Goal: Task Accomplishment & Management: Use online tool/utility

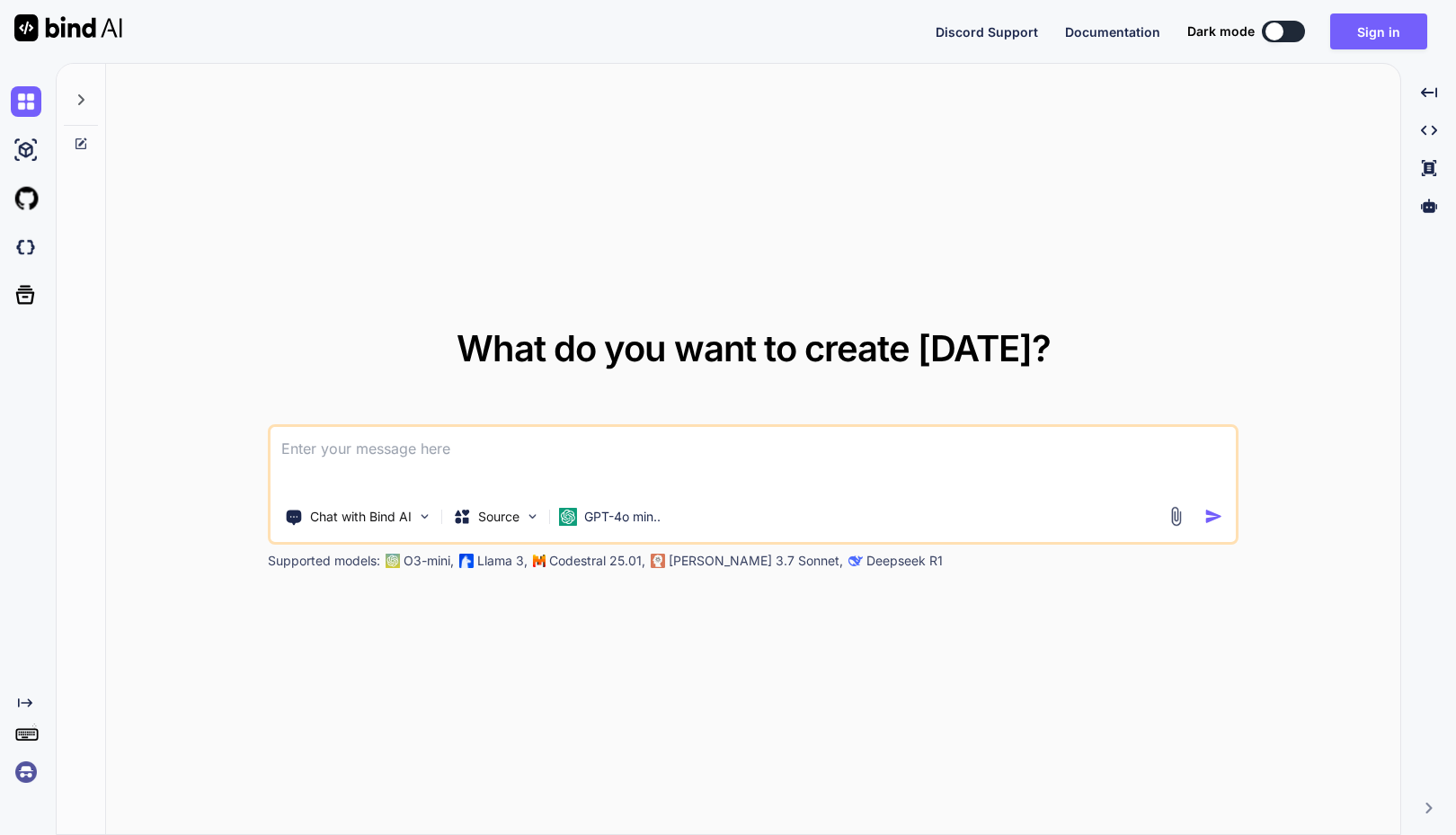
click at [729, 113] on div "What do you want to create today? Chat with Bind AI Source GPT-4o min.. Support…" at bounding box center [753, 450] width 1295 height 772
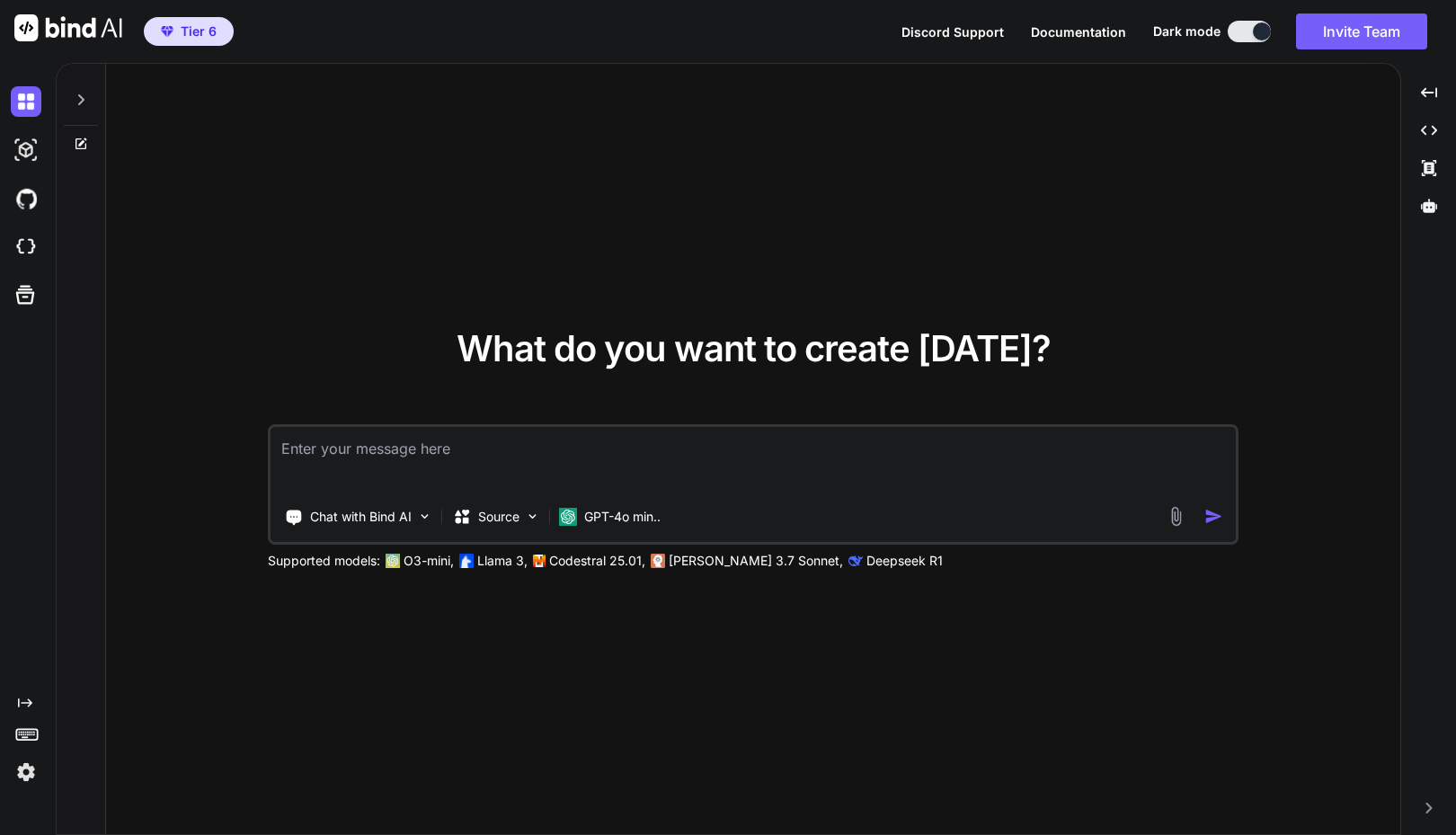
click at [73, 26] on img at bounding box center [68, 27] width 108 height 27
click at [29, 773] on img at bounding box center [26, 772] width 31 height 31
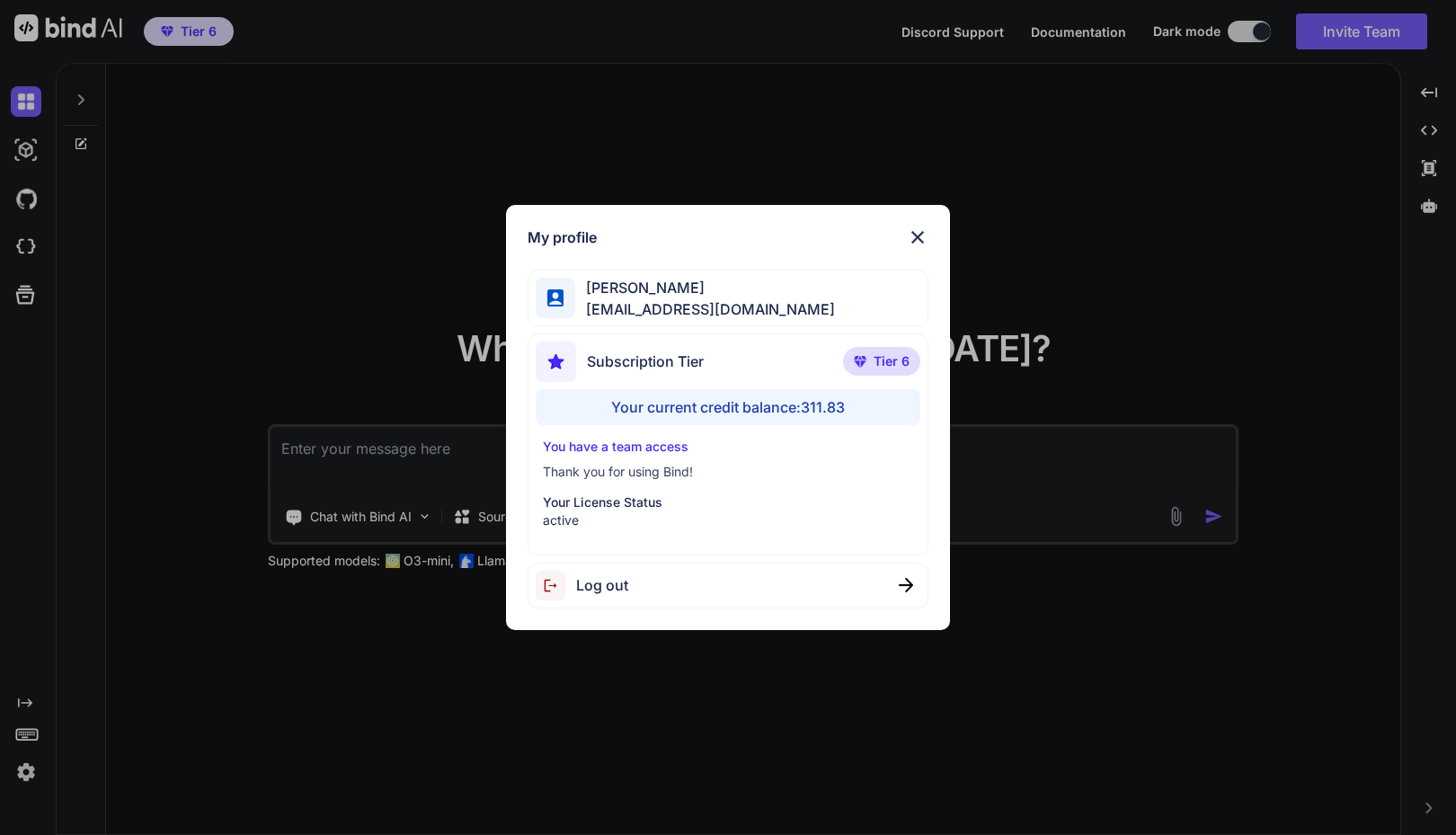
click at [1222, 160] on div "My profile Faisal M faisal@softvative.com Subscription Tier Tier 6 Your current…" at bounding box center [728, 417] width 1456 height 835
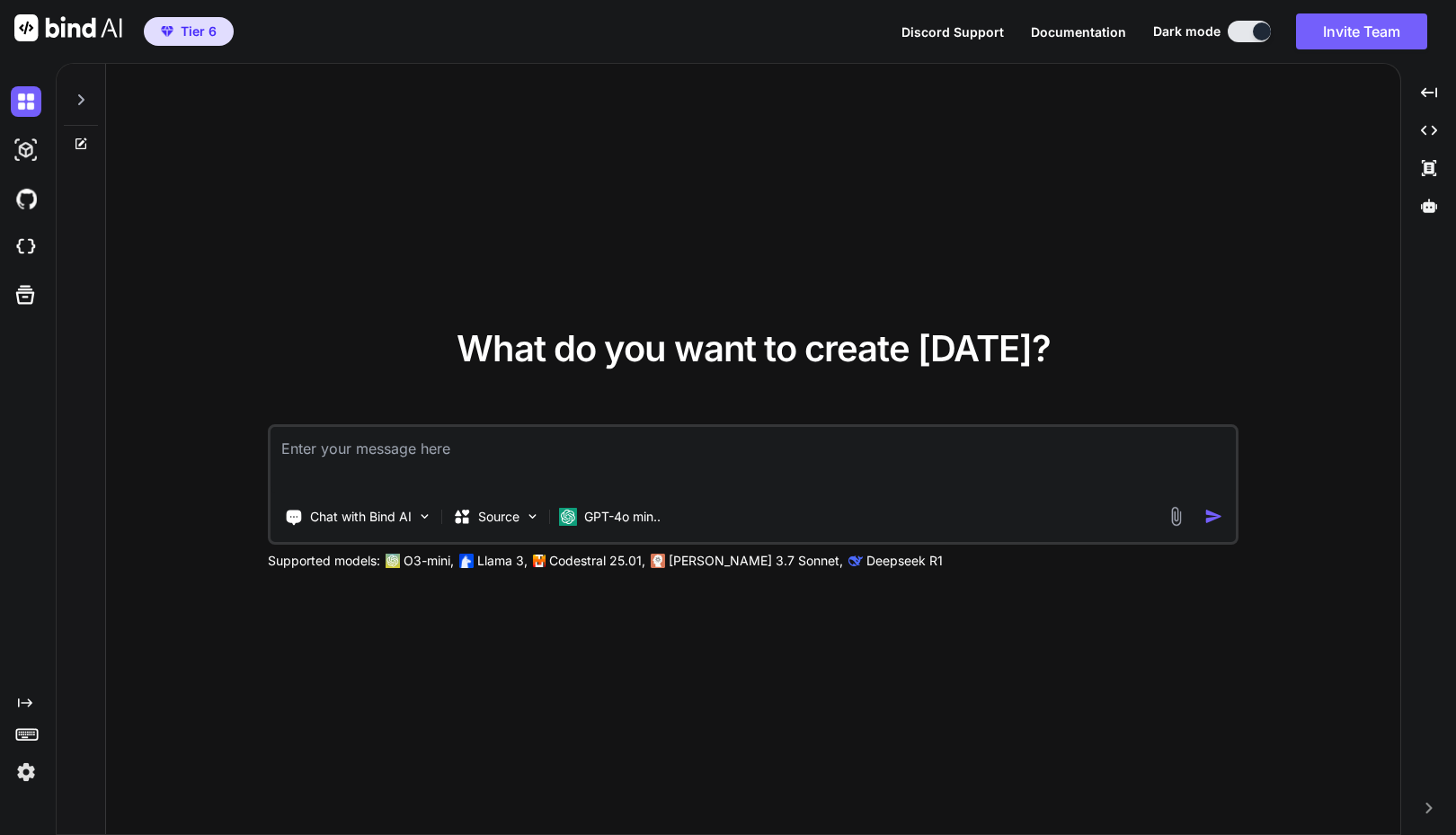
click at [199, 31] on span "Tier 6" at bounding box center [199, 31] width 36 height 18
click at [23, 771] on img at bounding box center [26, 772] width 31 height 31
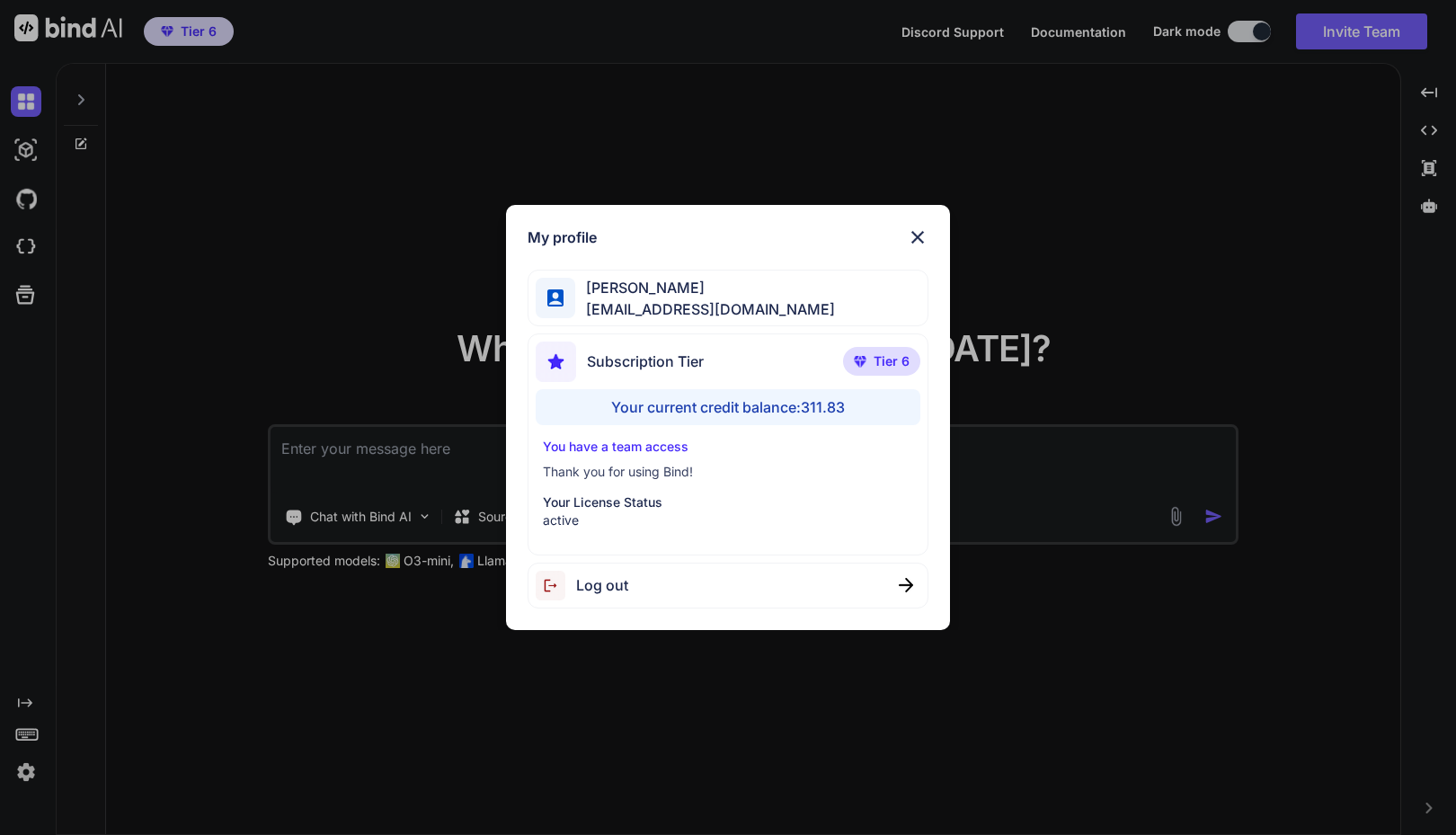
click at [903, 584] on img at bounding box center [906, 585] width 14 height 14
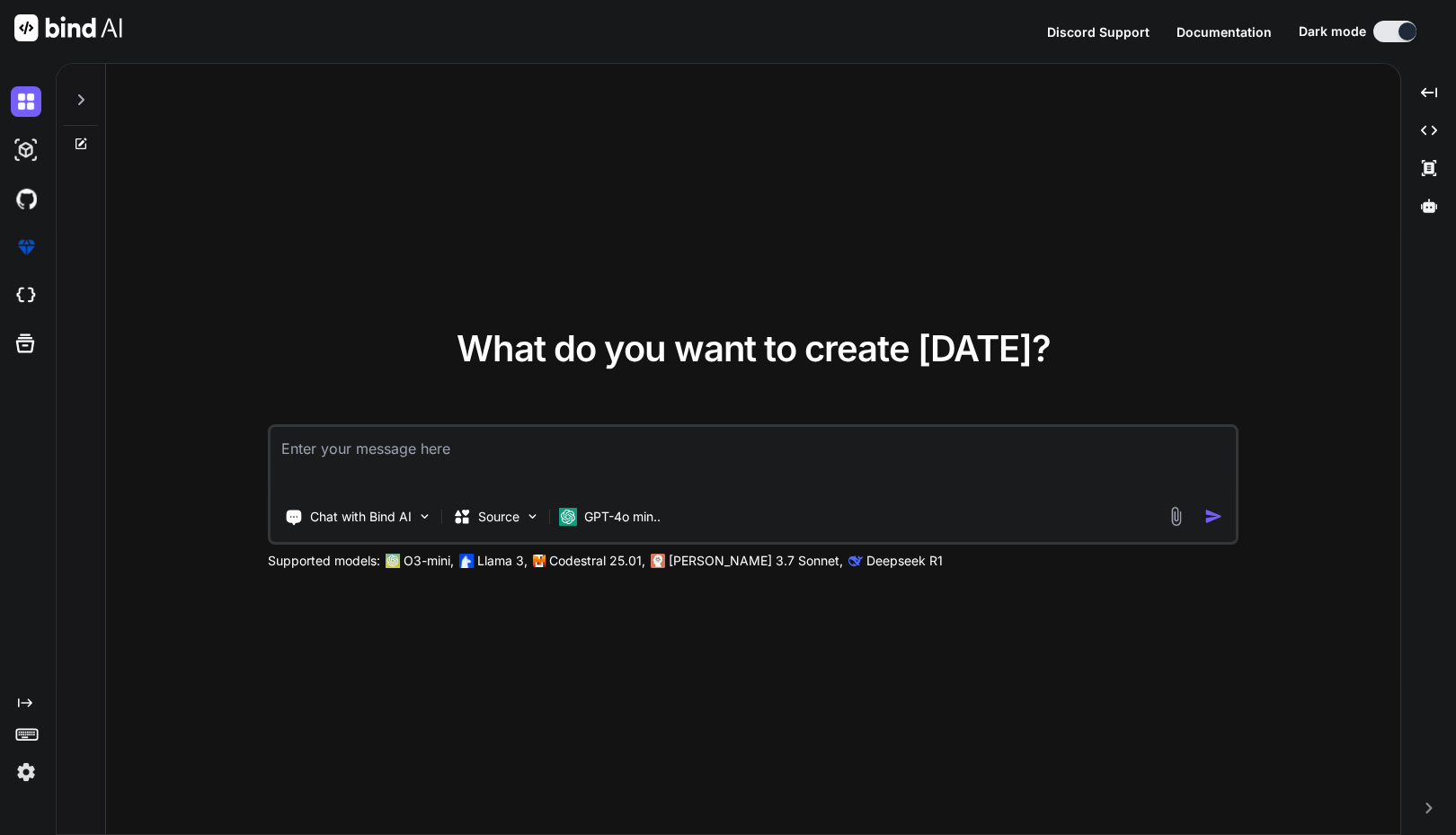
type textarea "x"
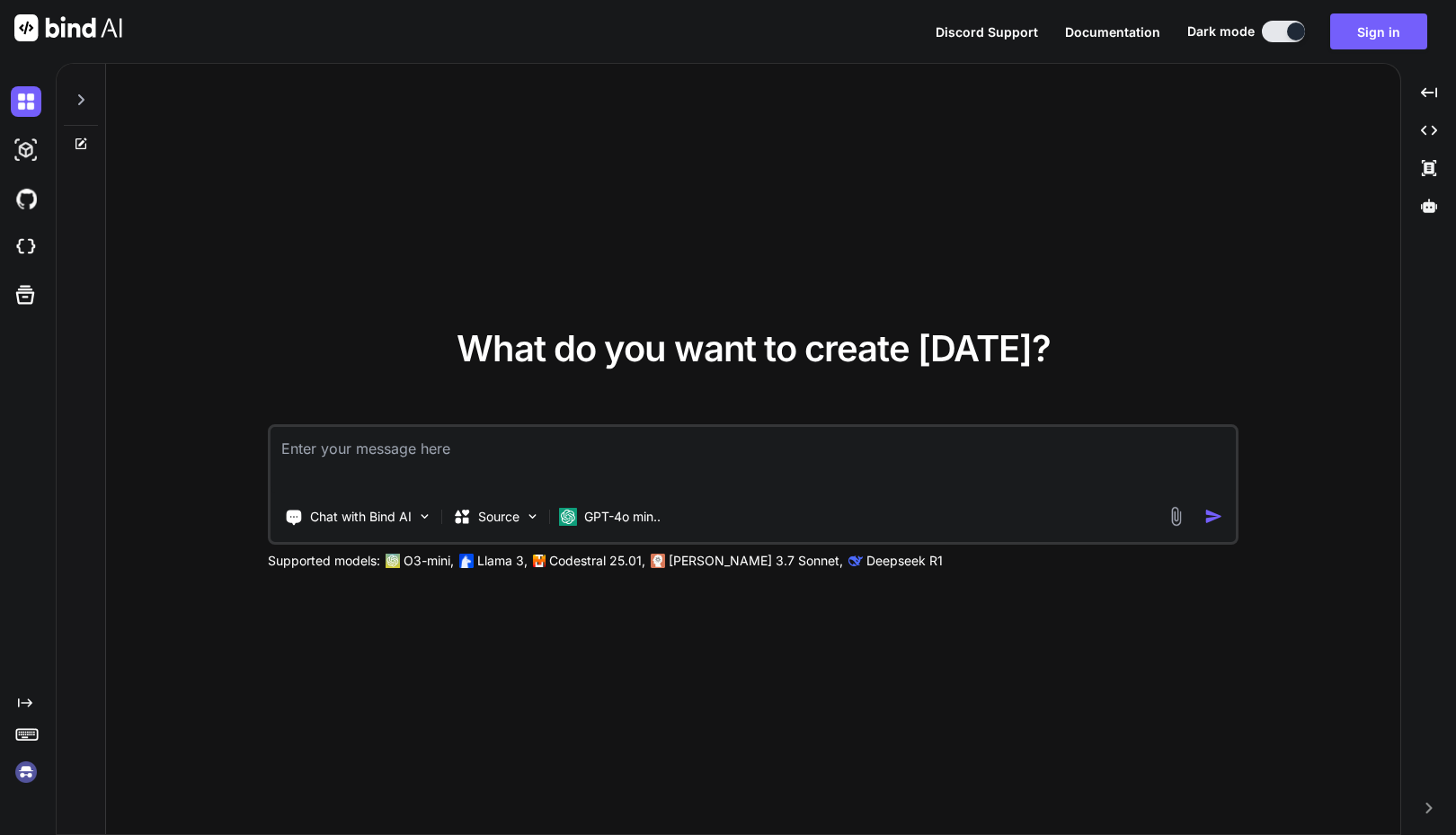
click at [192, 385] on div "What do you want to create today? Chat with Bind AI Source GPT-4o min.. Support…" at bounding box center [753, 450] width 1295 height 772
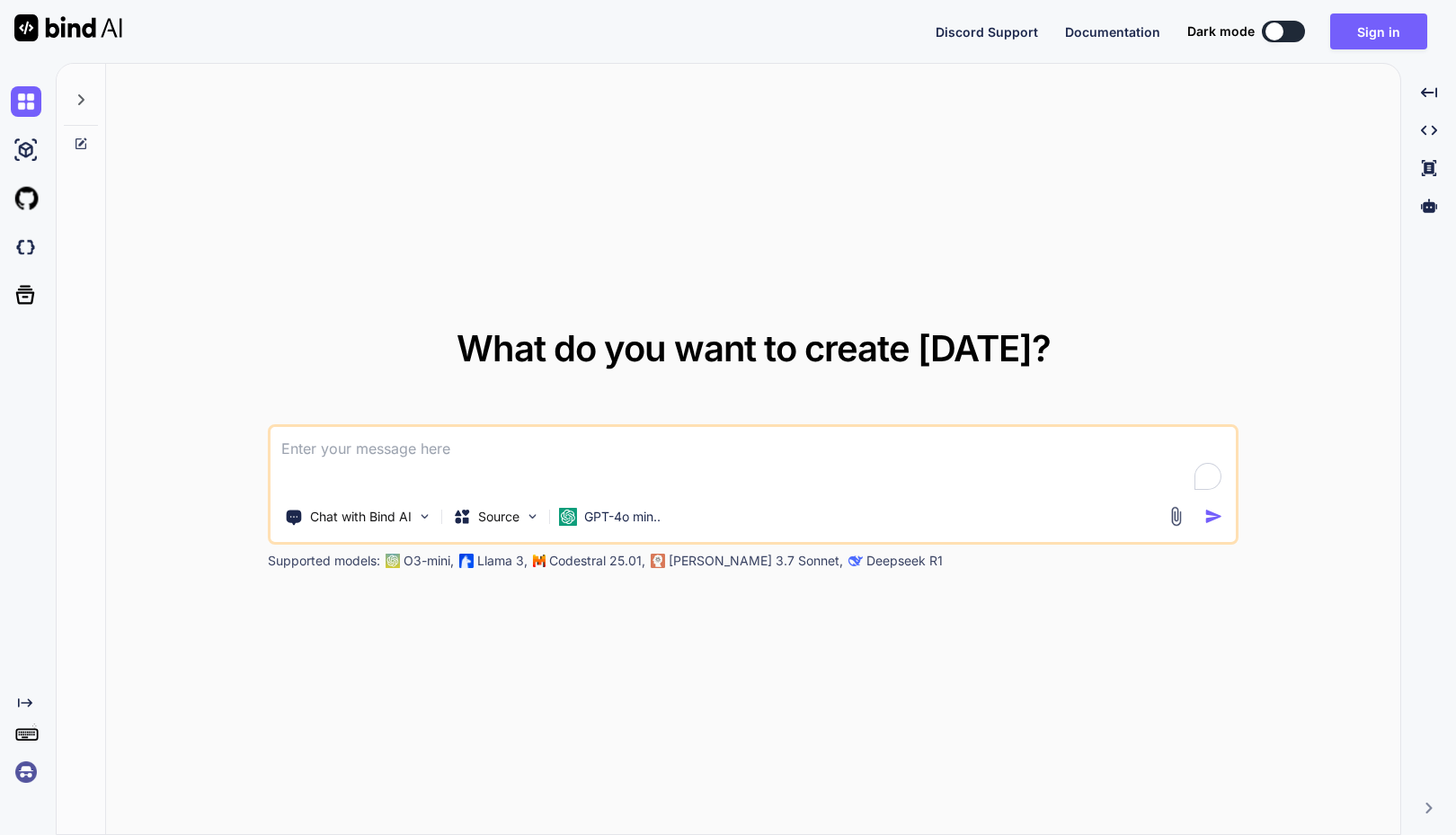
type textarea "x"
